Goal: Transaction & Acquisition: Purchase product/service

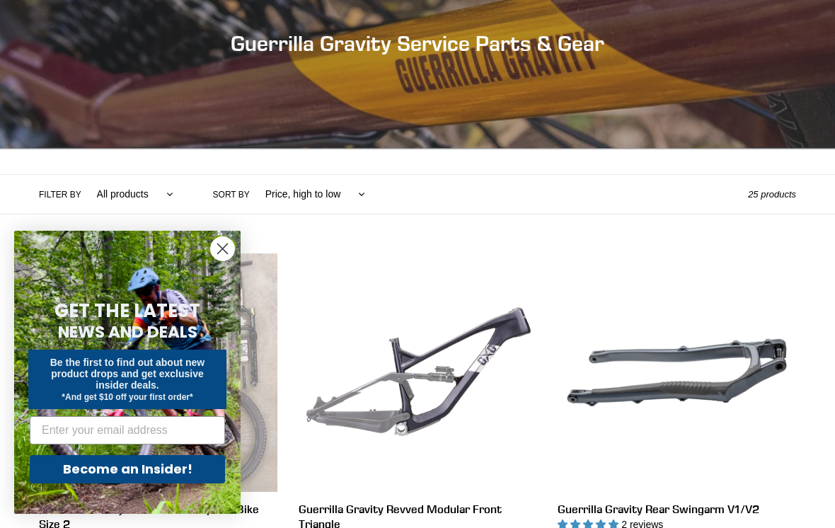
scroll to position [169, 0]
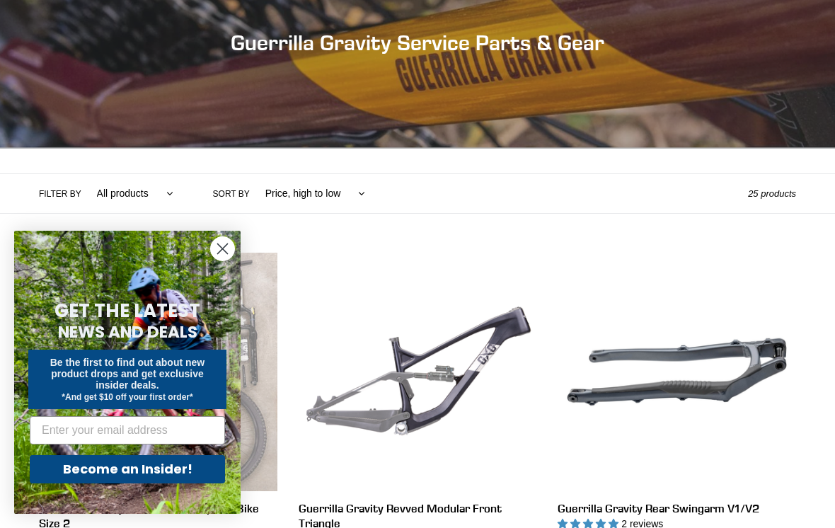
click at [224, 254] on icon "Close dialog" at bounding box center [223, 249] width 10 height 10
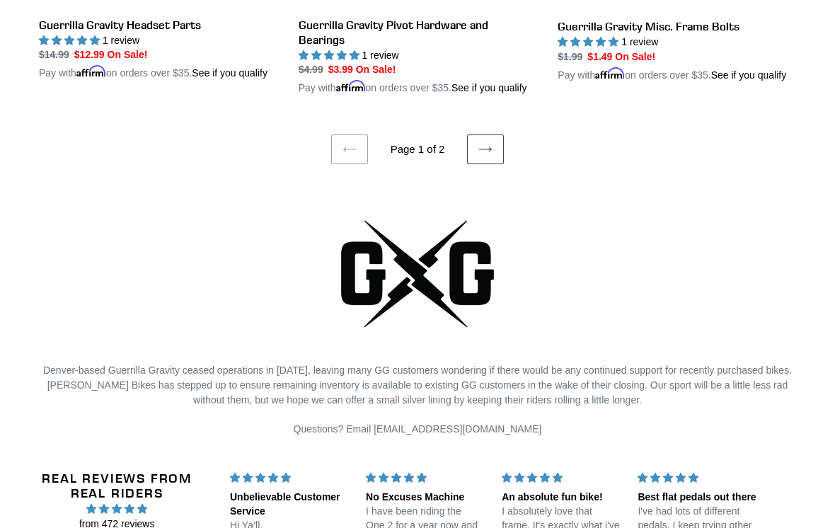
scroll to position [3083, 0]
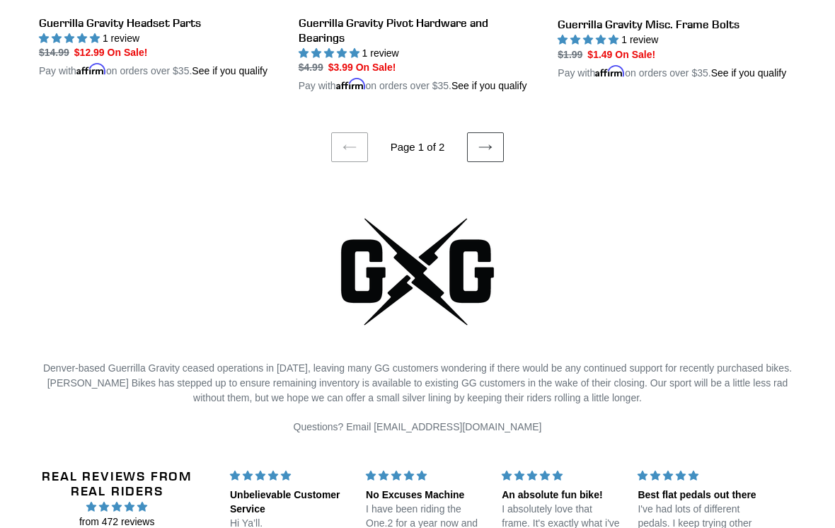
click at [488, 154] on icon at bounding box center [486, 147] width 14 height 14
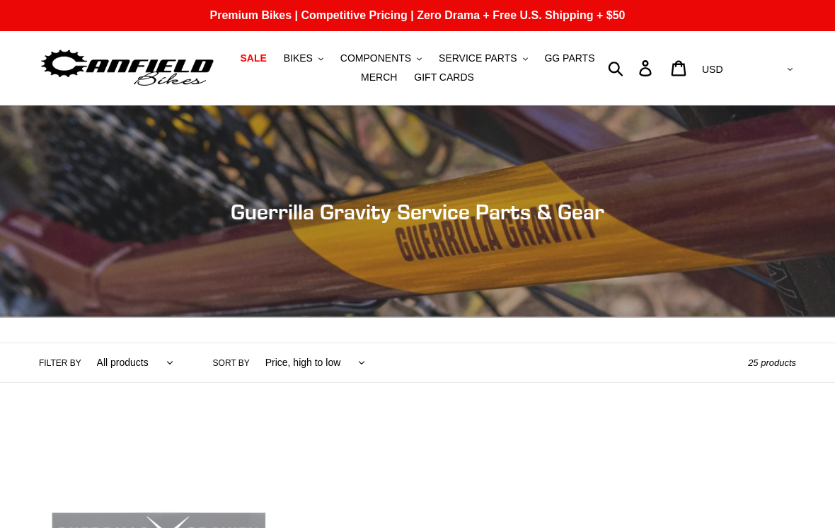
click at [301, 58] on span "BIKES" at bounding box center [298, 58] width 29 height 12
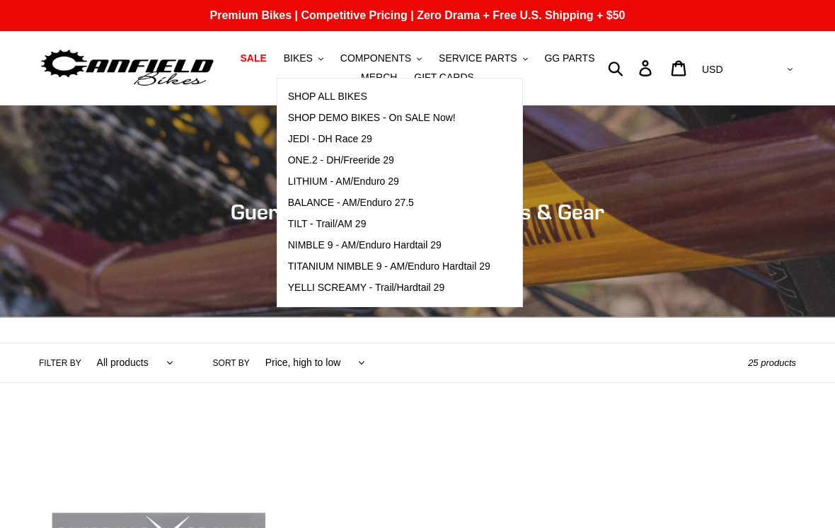
click at [306, 116] on span "SHOP DEMO BIKES - On SALE Now!" at bounding box center [372, 118] width 168 height 12
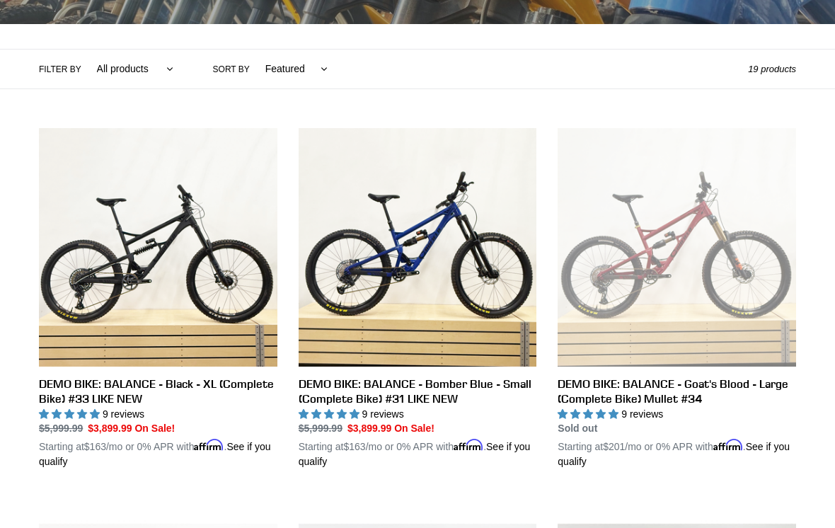
scroll to position [294, 0]
click at [784, 308] on link "DEMO BIKE: BALANCE - Goat's Blood - Large (Complete Bike) Mullet #34" at bounding box center [677, 298] width 239 height 341
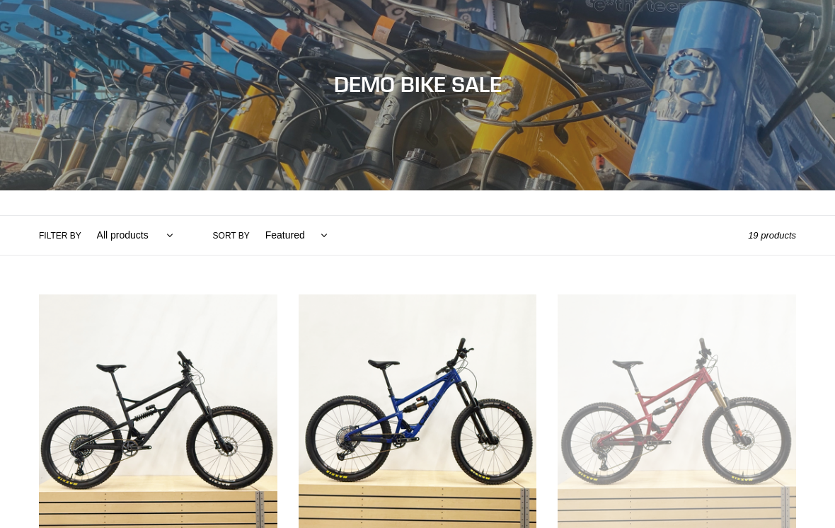
scroll to position [0, 0]
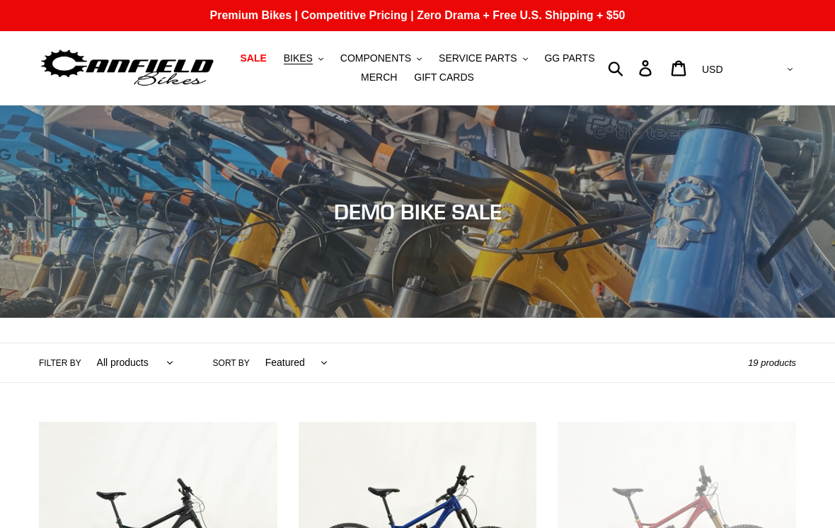
click at [307, 61] on span "BIKES" at bounding box center [298, 58] width 29 height 12
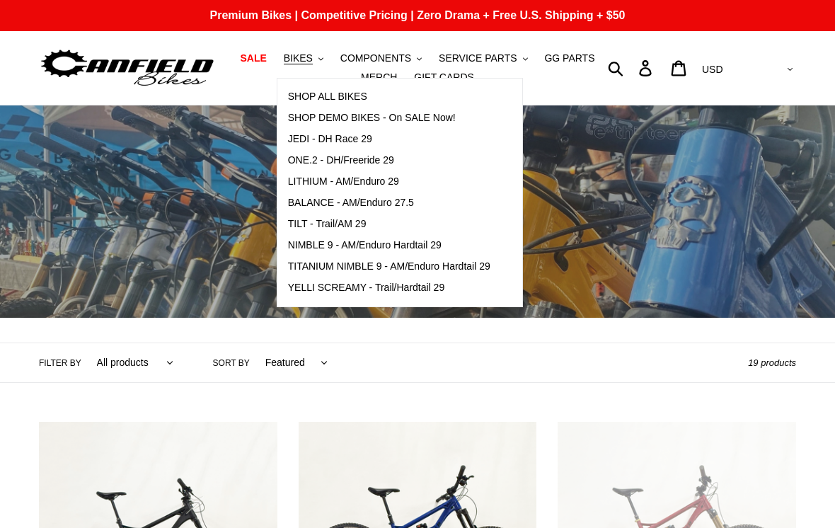
click at [442, 249] on span "NIMBLE 9 - AM/Enduro Hardtail 29" at bounding box center [365, 245] width 154 height 12
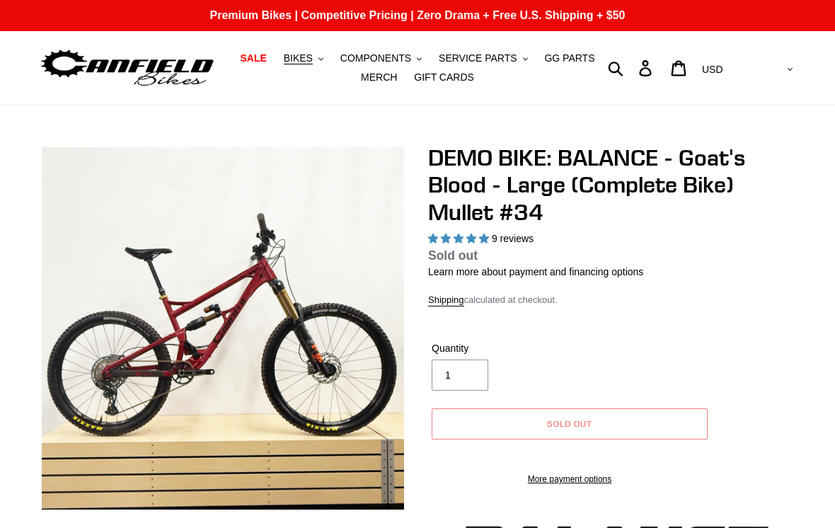
select select "highest-rating"
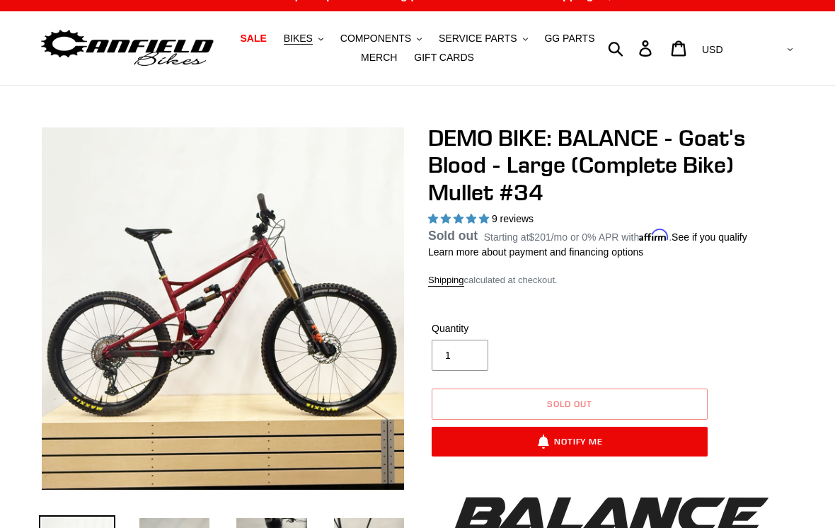
scroll to position [21, 0]
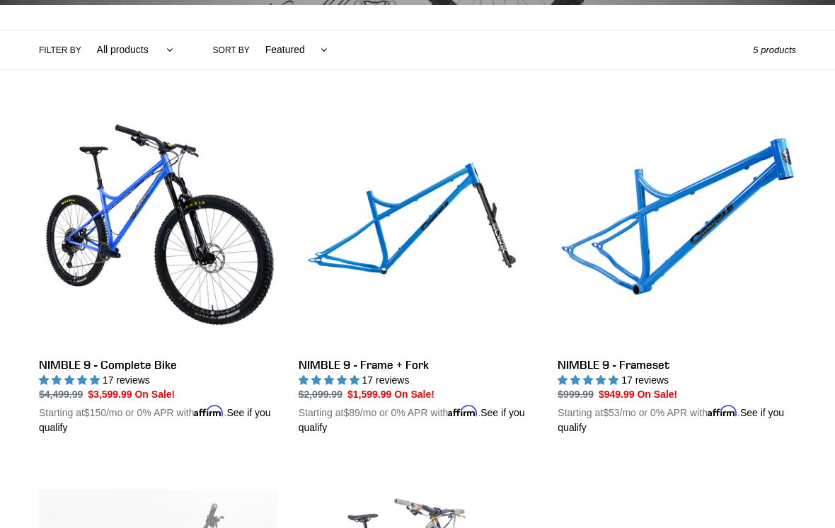
scroll to position [312, 0]
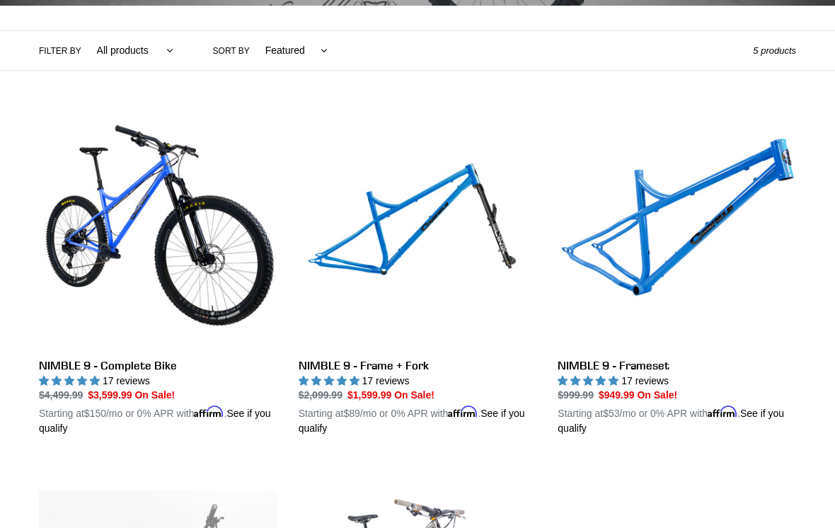
click at [167, 195] on link "NIMBLE 9 - Complete Bike" at bounding box center [158, 273] width 239 height 326
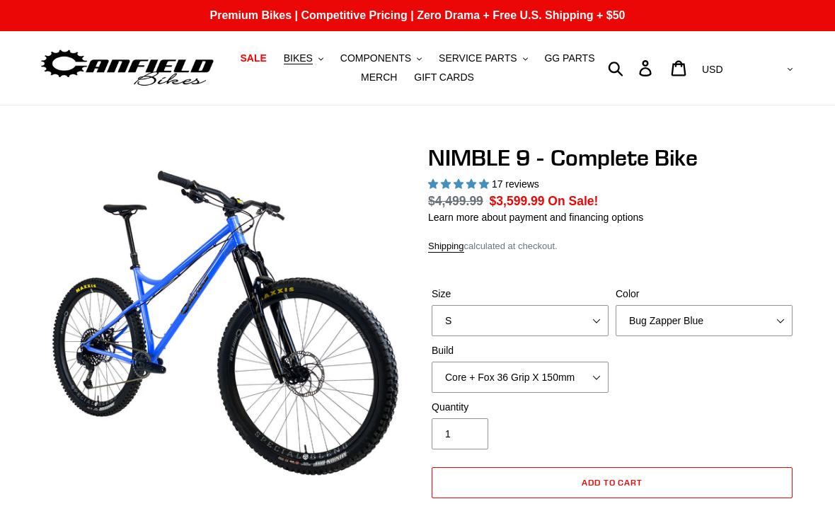
select select "highest-rating"
